Goal: Information Seeking & Learning: Learn about a topic

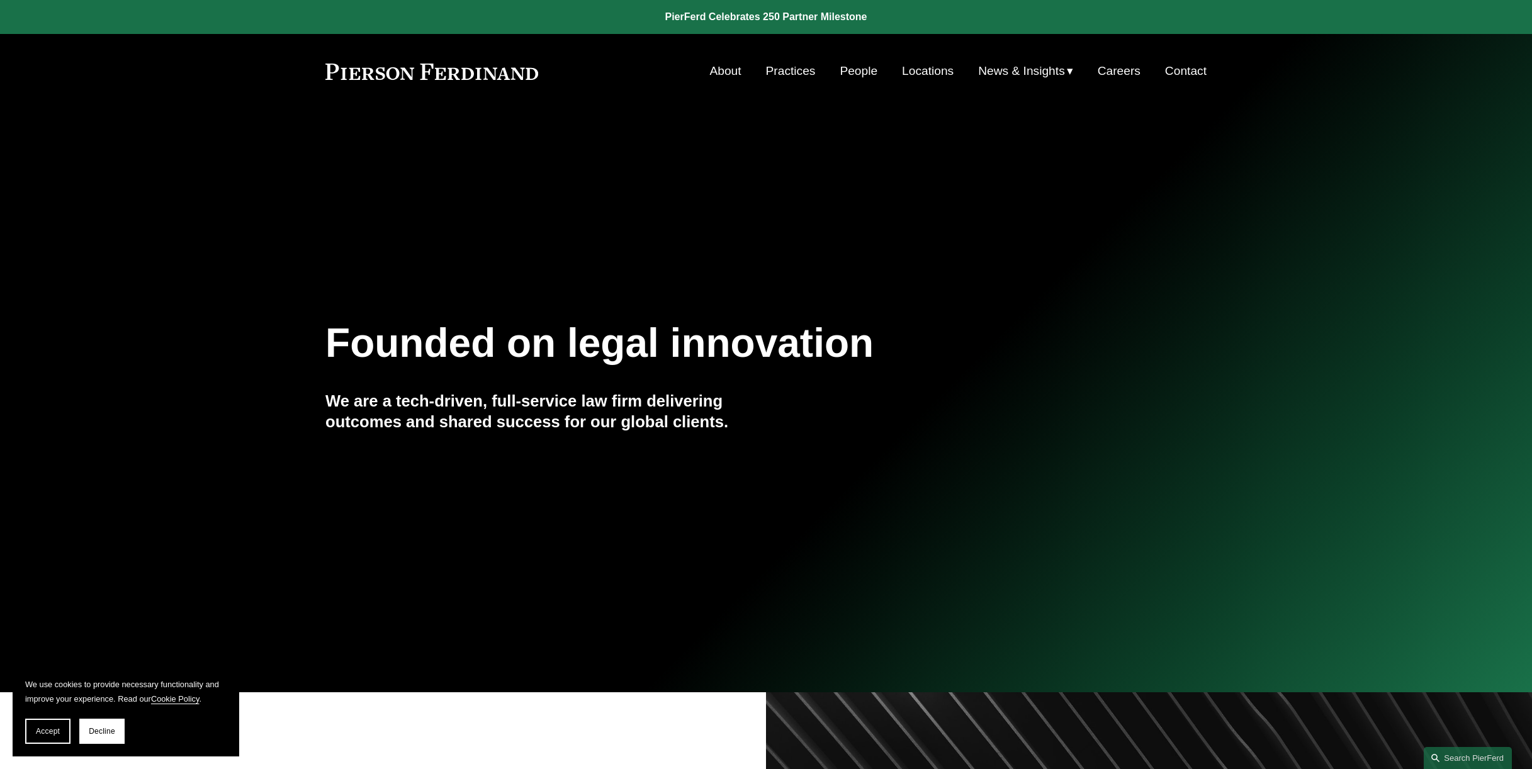
click at [101, 731] on span "Decline" at bounding box center [102, 731] width 26 height 9
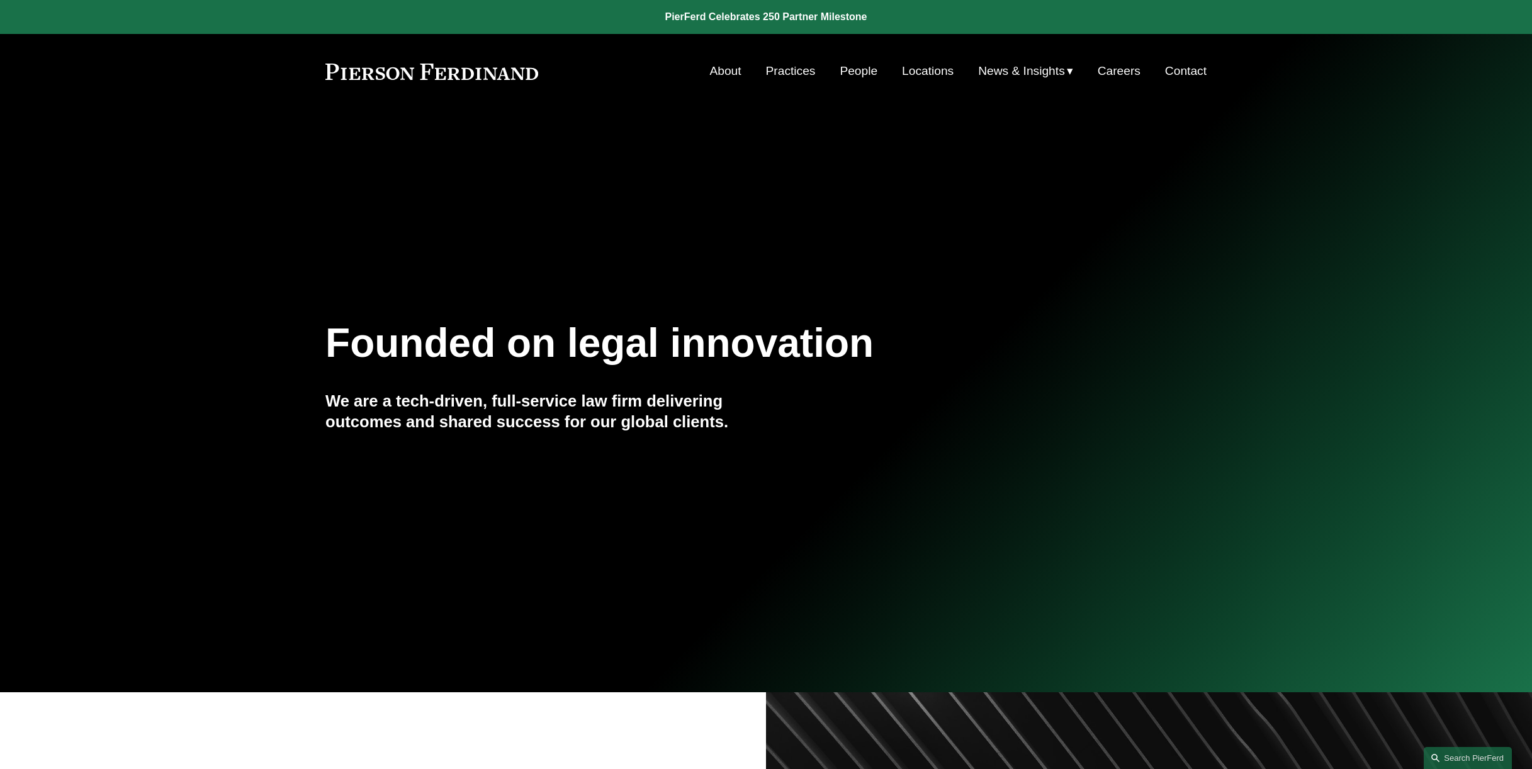
click at [853, 70] on link "People" at bounding box center [858, 71] width 38 height 24
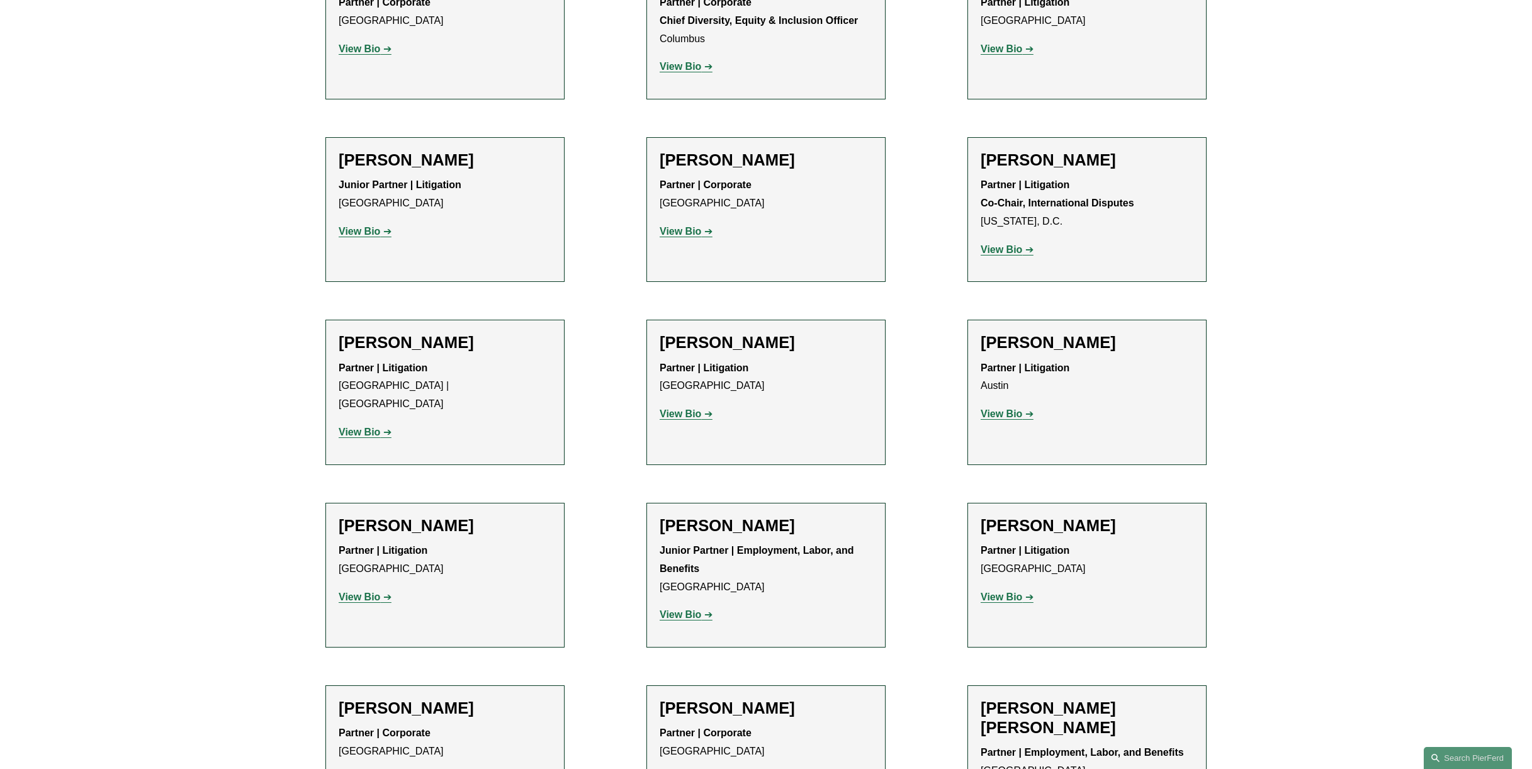
scroll to position [2077, 0]
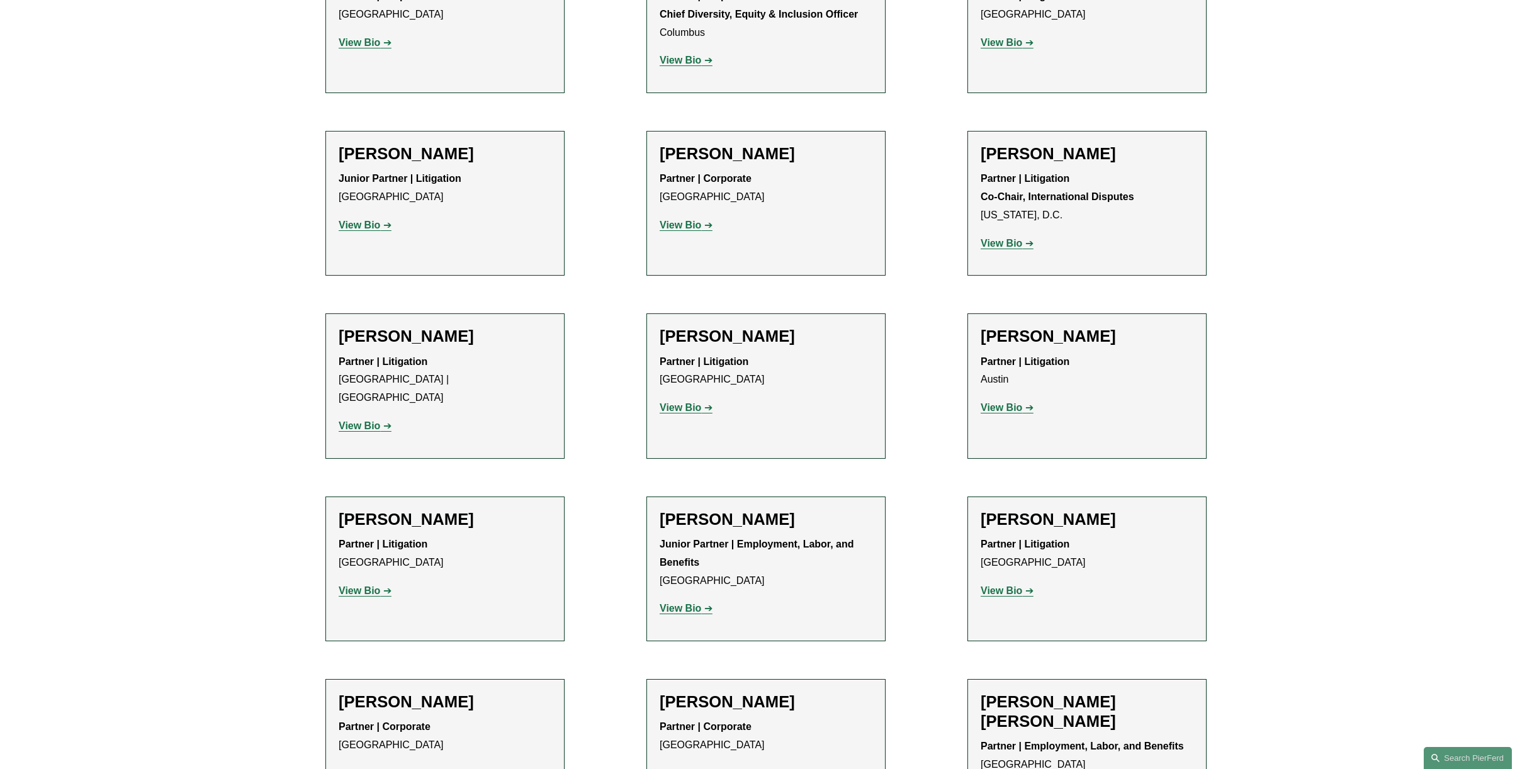
click at [694, 603] on strong "View Bio" at bounding box center [680, 608] width 42 height 11
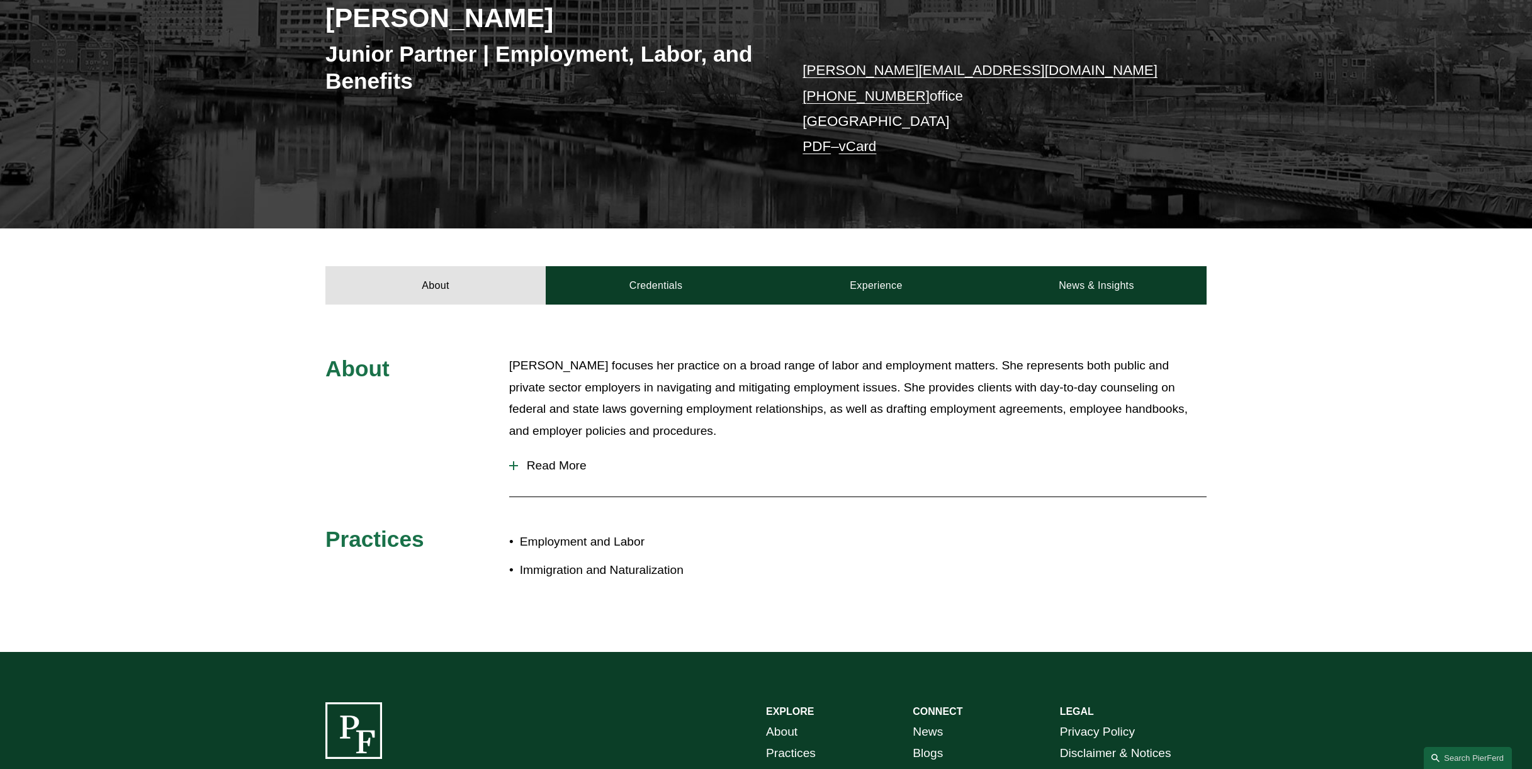
scroll to position [108, 0]
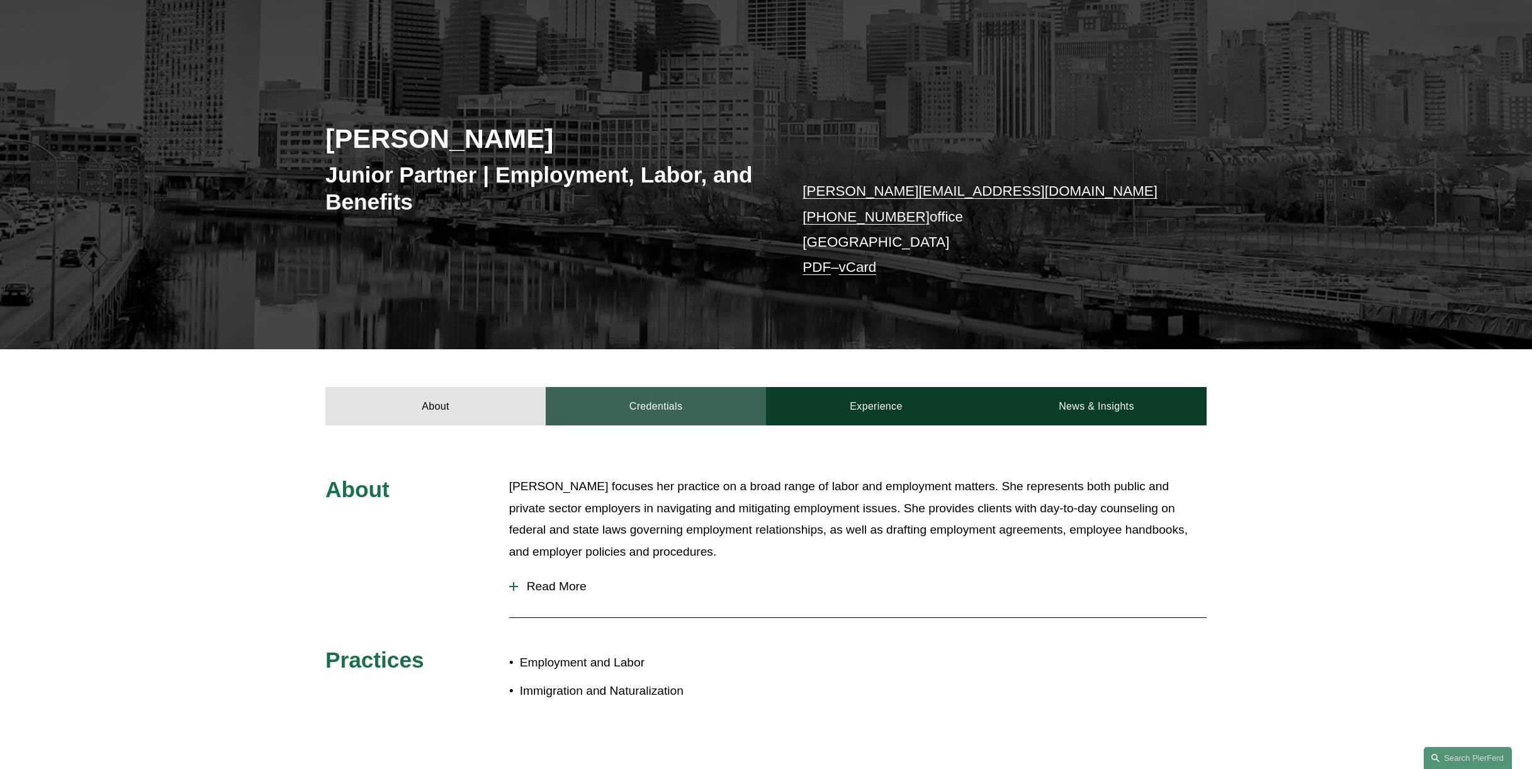
click at [656, 407] on link "Credentials" at bounding box center [656, 406] width 220 height 38
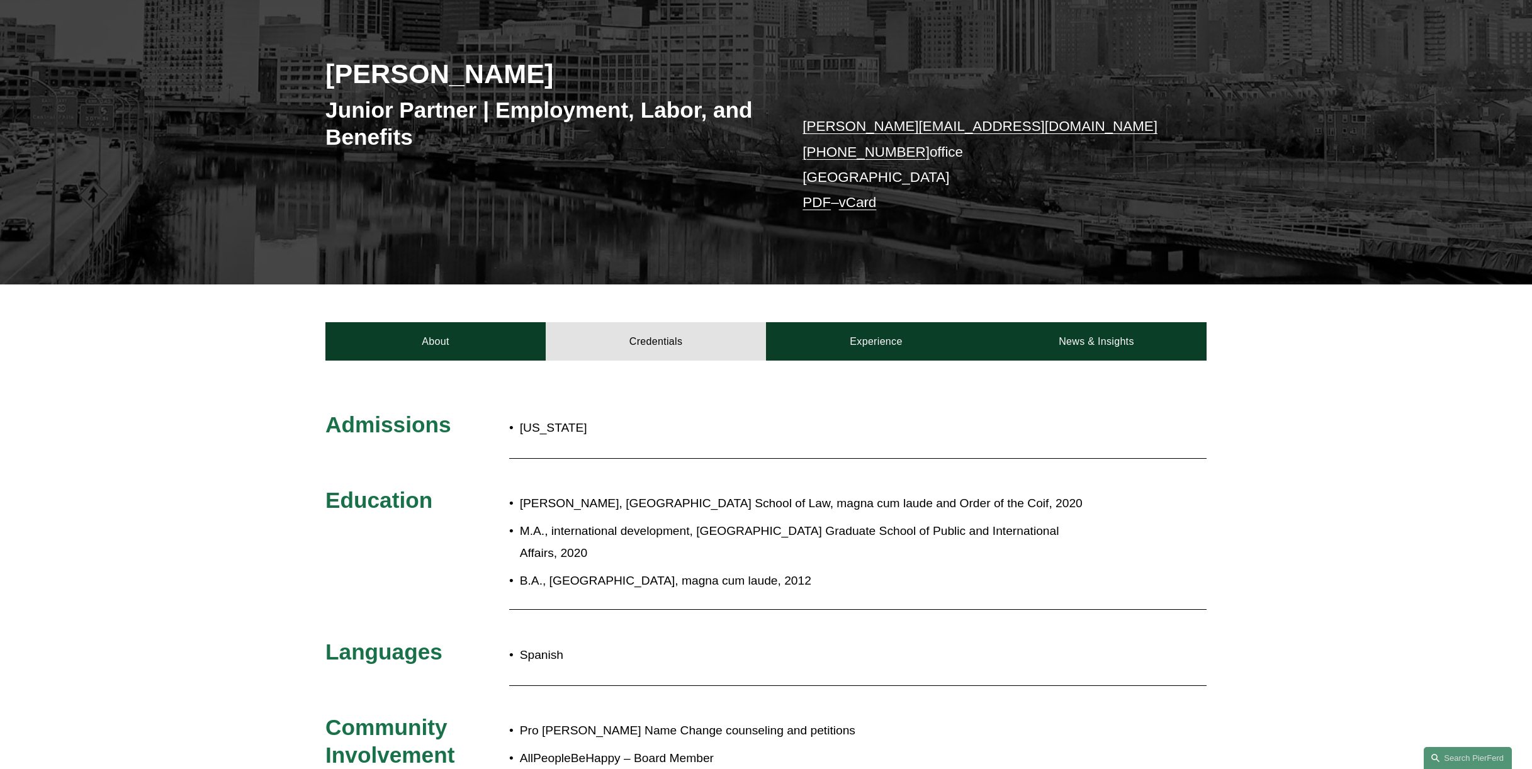
scroll to position [171, 0]
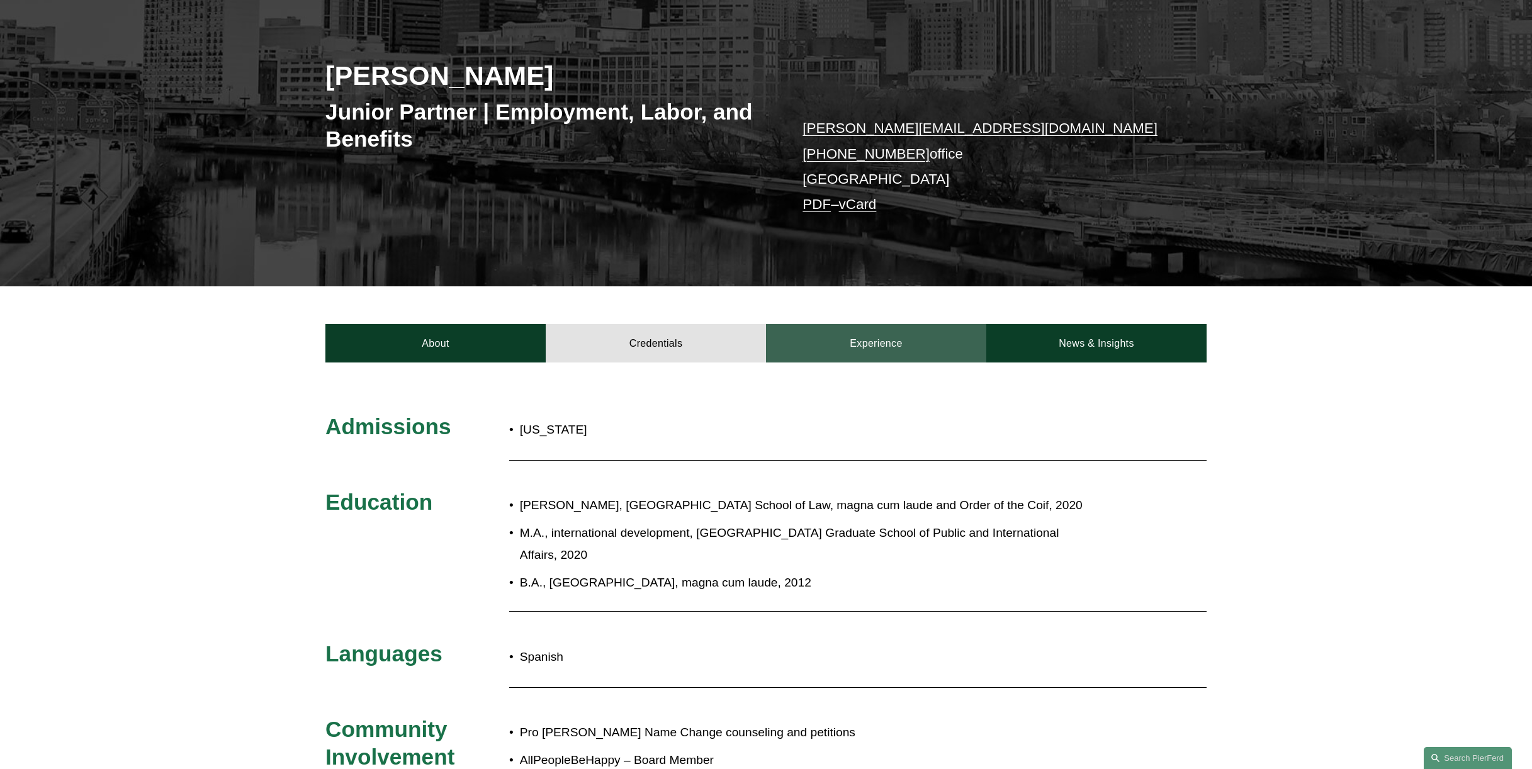
click at [894, 342] on link "Experience" at bounding box center [876, 343] width 220 height 38
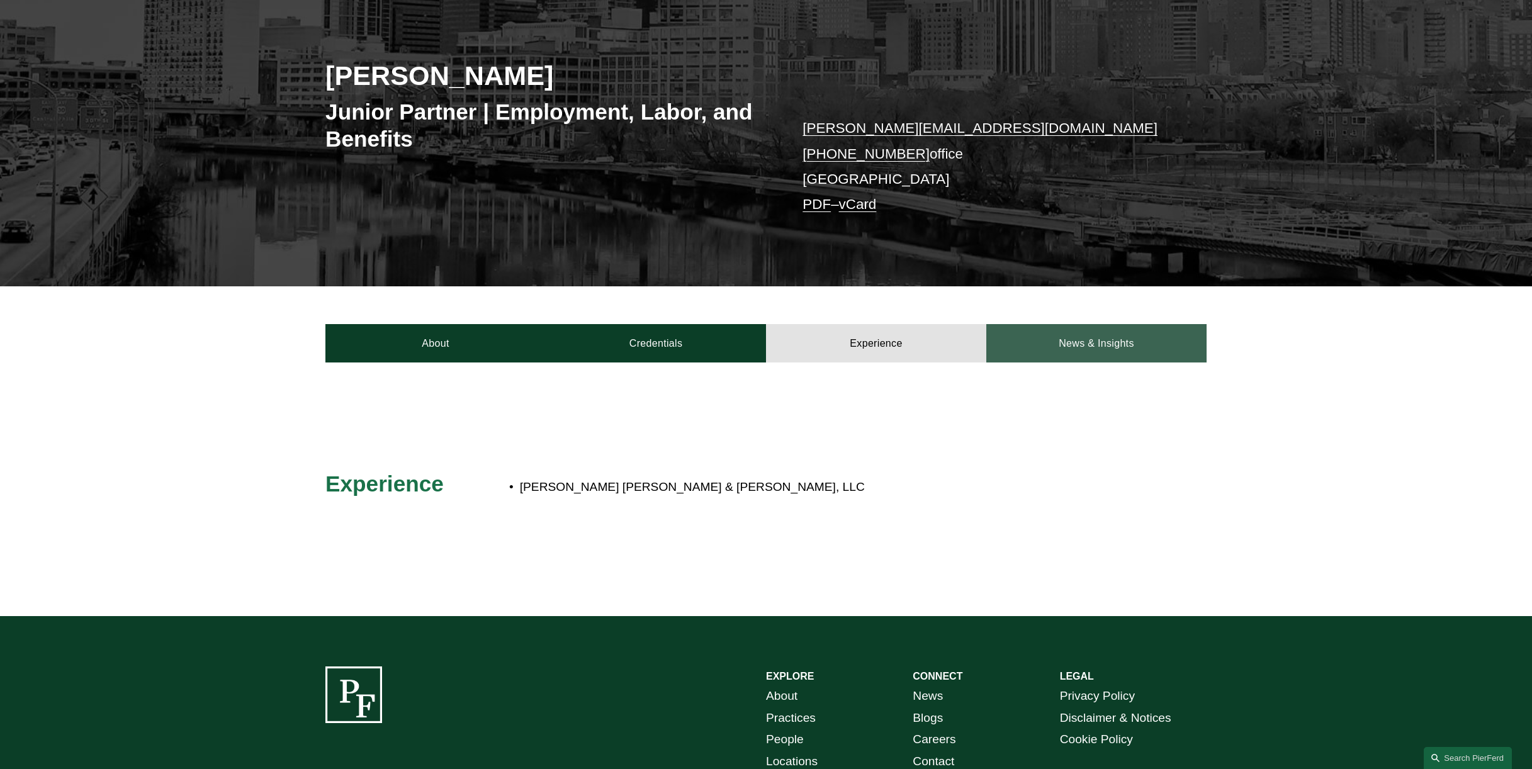
click at [1085, 336] on link "News & Insights" at bounding box center [1096, 343] width 220 height 38
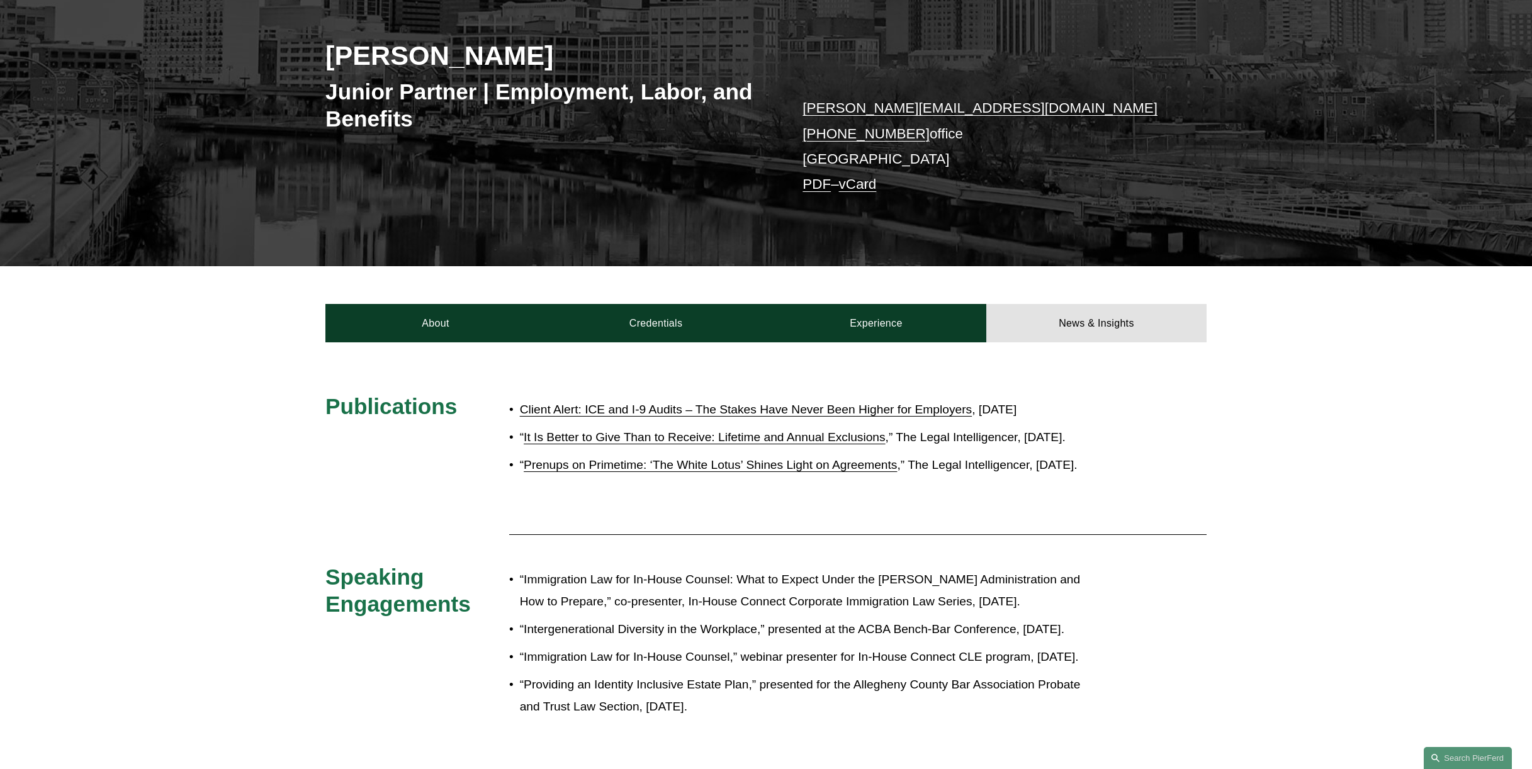
scroll to position [0, 0]
